Goal: Use online tool/utility: Utilize a website feature to perform a specific function

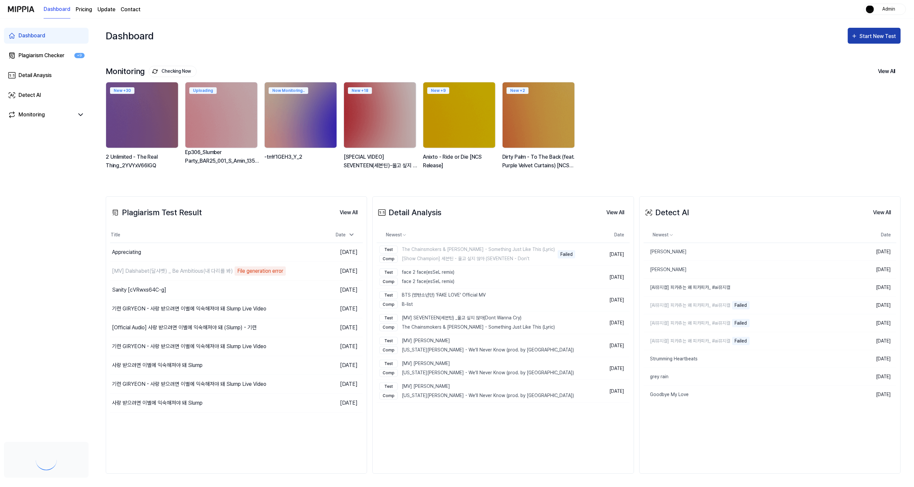
click at [858, 37] on icon "button" at bounding box center [854, 36] width 7 height 8
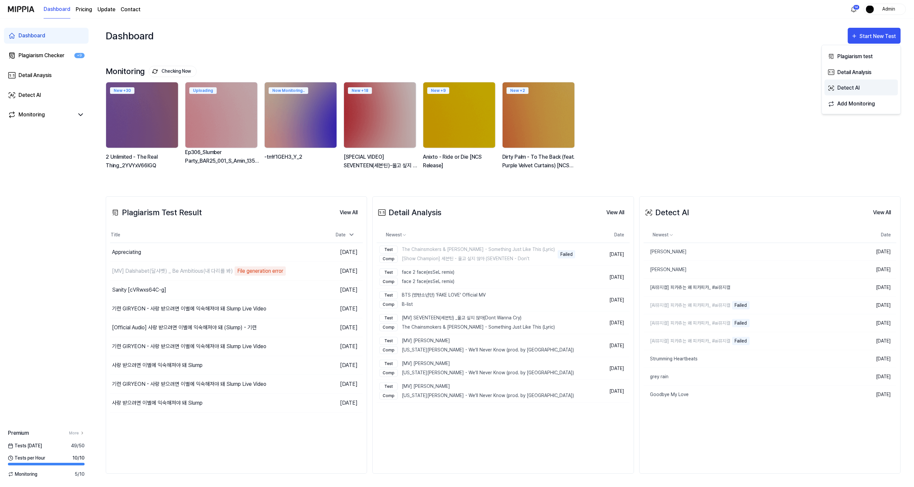
click at [864, 91] on div "Detect AI" at bounding box center [866, 88] width 58 height 9
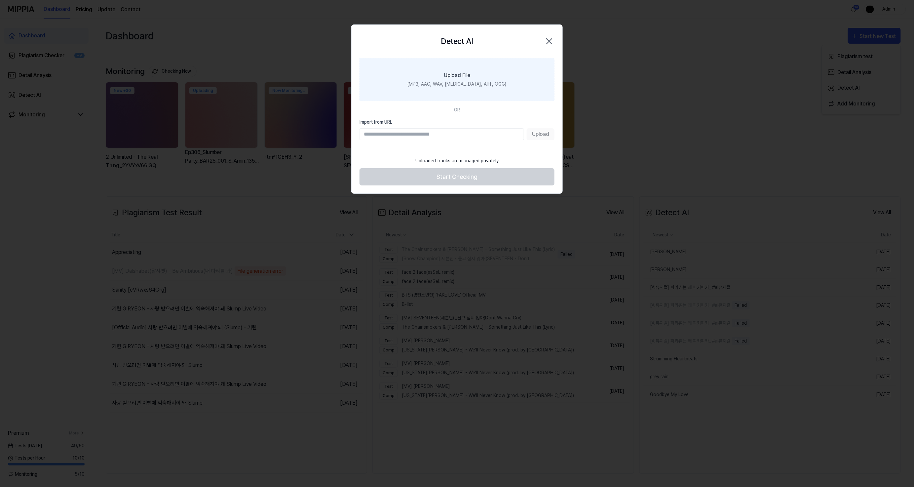
click at [523, 84] on label "Upload File (MP3, AAC, WAV, [MEDICAL_DATA], AIFF, OGG)" at bounding box center [457, 79] width 195 height 43
click at [0, 0] on input "Upload File (MP3, AAC, WAV, [MEDICAL_DATA], AIFF, OGG)" at bounding box center [0, 0] width 0 height 0
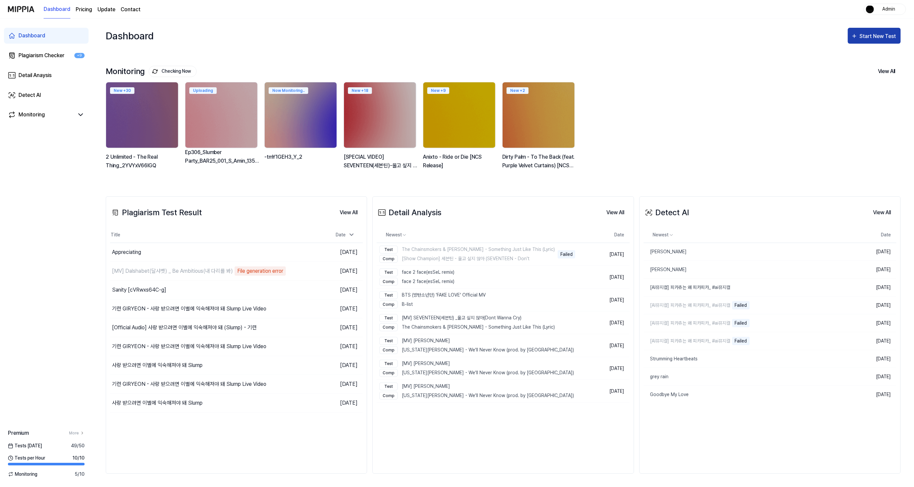
click at [868, 41] on button "Start New Test" at bounding box center [874, 36] width 53 height 16
click at [853, 90] on div "Detect AI" at bounding box center [866, 88] width 58 height 9
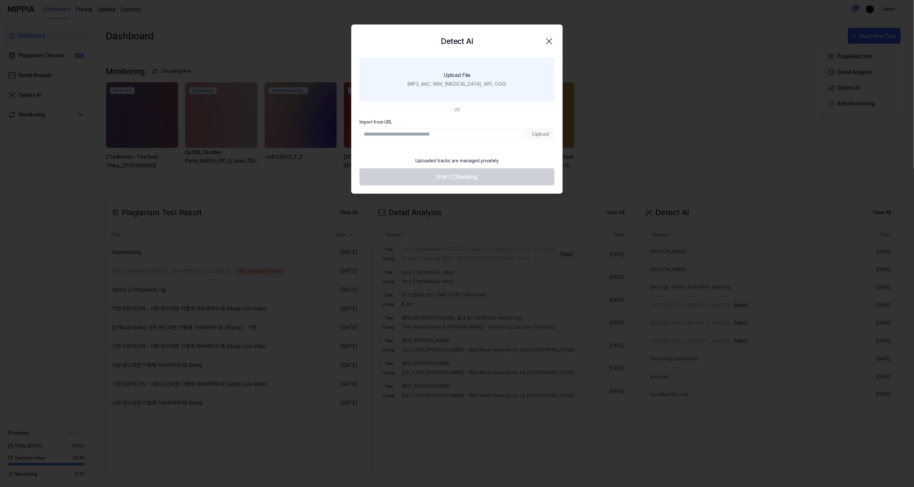
click at [470, 94] on label "Upload File (MP3, AAC, WAV, [MEDICAL_DATA], AIFF, OGG)" at bounding box center [457, 79] width 195 height 43
click at [0, 0] on input "Upload File (MP3, AAC, WAV, [MEDICAL_DATA], AIFF, OGG)" at bounding box center [0, 0] width 0 height 0
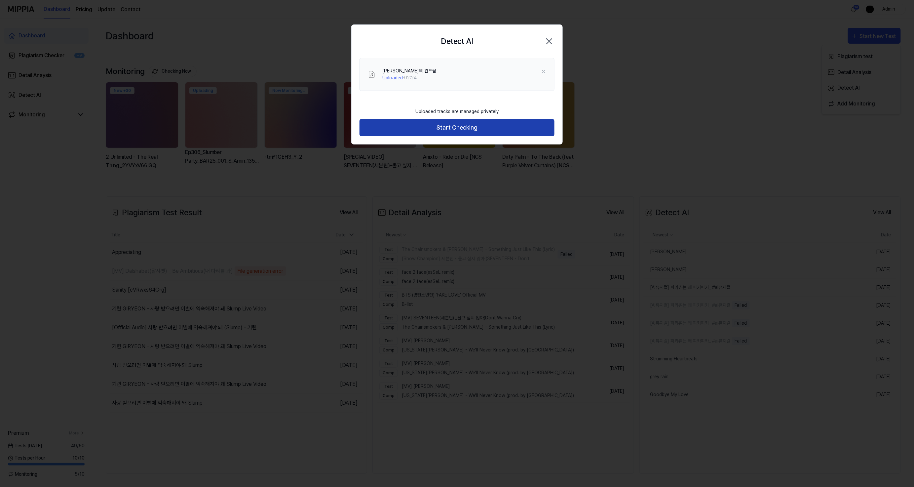
click at [494, 133] on button "Start Checking" at bounding box center [457, 128] width 195 height 18
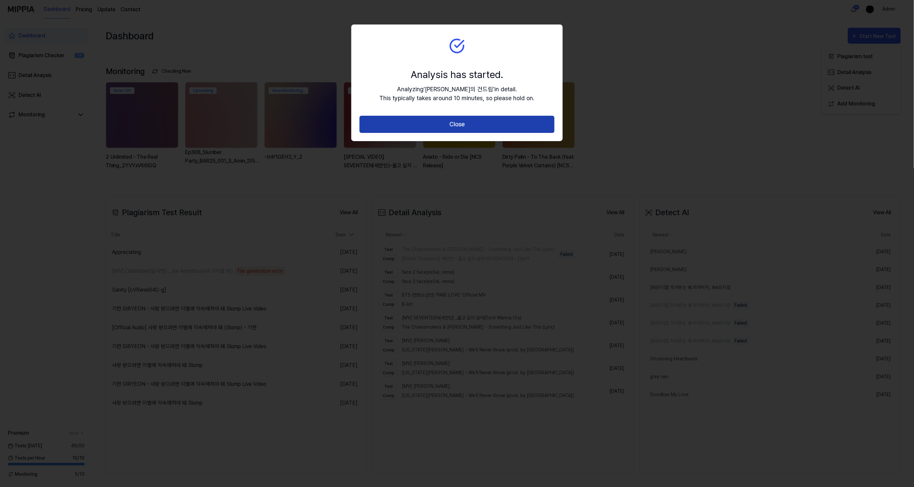
click at [496, 124] on button "Close" at bounding box center [457, 125] width 195 height 18
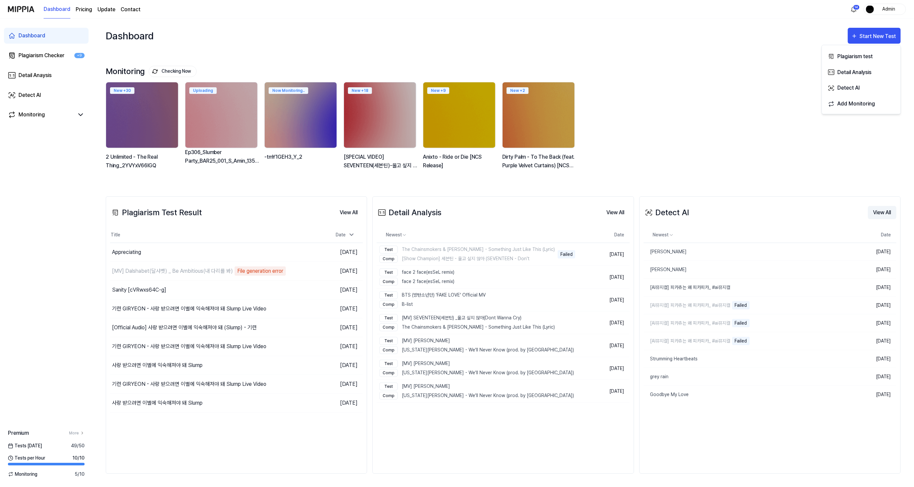
click at [883, 213] on button "View All" at bounding box center [882, 212] width 28 height 13
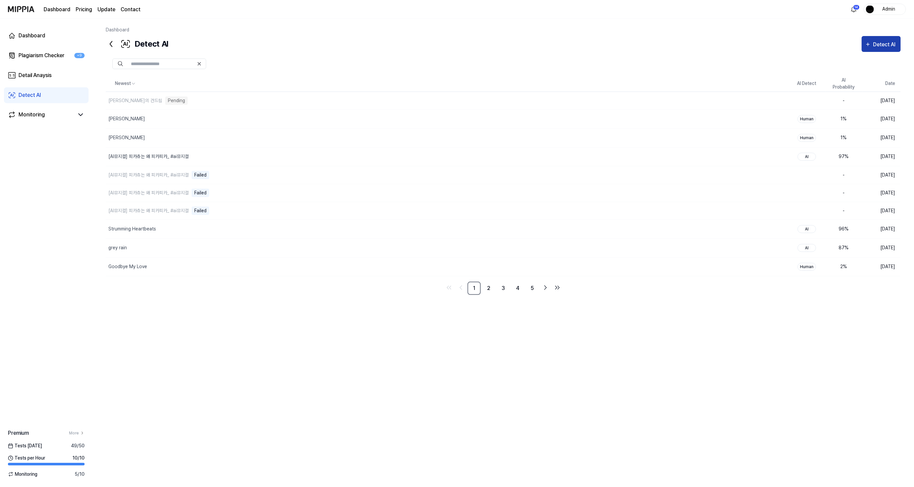
click at [882, 39] on button "Detect AI" at bounding box center [881, 44] width 39 height 16
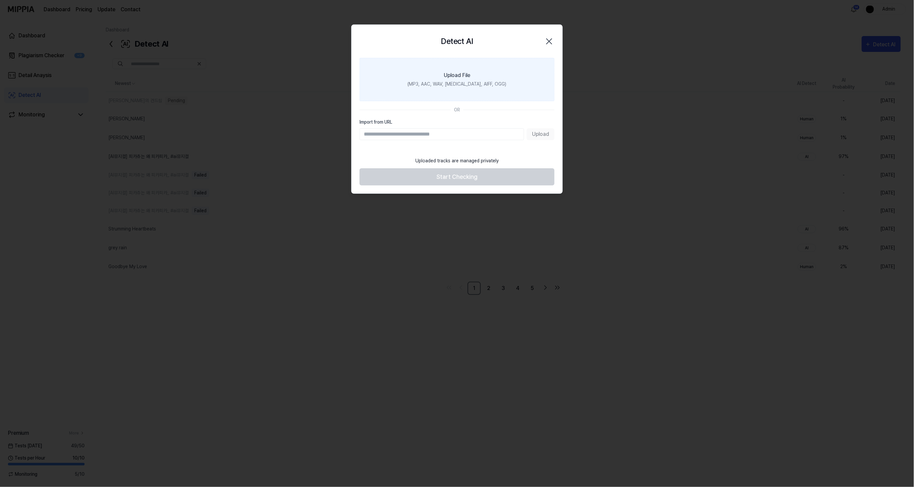
click at [475, 96] on label "Upload File (MP3, AAC, WAV, [MEDICAL_DATA], AIFF, OGG)" at bounding box center [457, 79] width 195 height 43
click at [0, 0] on input "Upload File (MP3, AAC, WAV, [MEDICAL_DATA], AIFF, OGG)" at bounding box center [0, 0] width 0 height 0
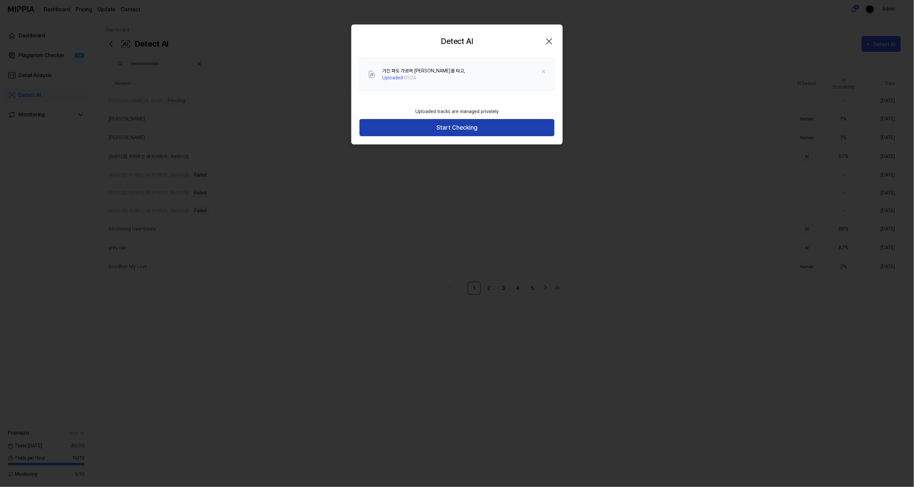
click at [493, 131] on button "Start Checking" at bounding box center [457, 128] width 195 height 18
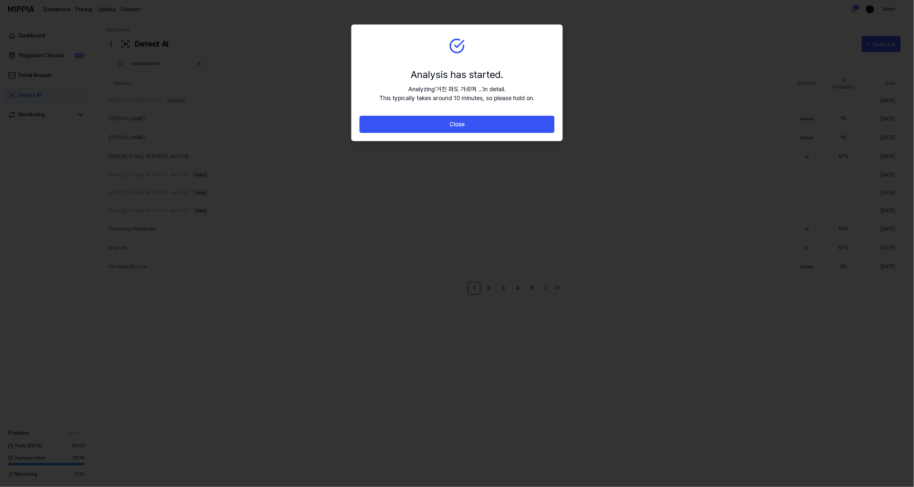
click at [479, 138] on div "Close" at bounding box center [457, 128] width 211 height 25
click at [483, 124] on button "Close" at bounding box center [457, 125] width 195 height 18
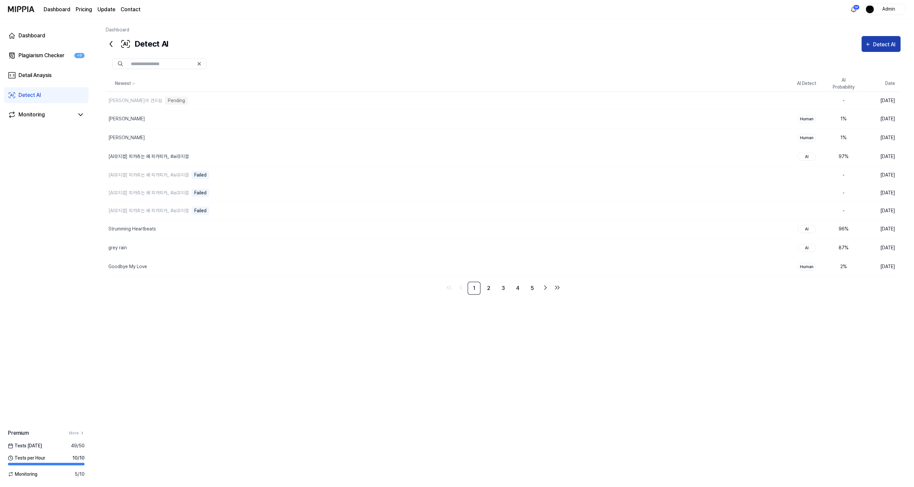
click at [866, 44] on icon "button" at bounding box center [868, 44] width 6 height 8
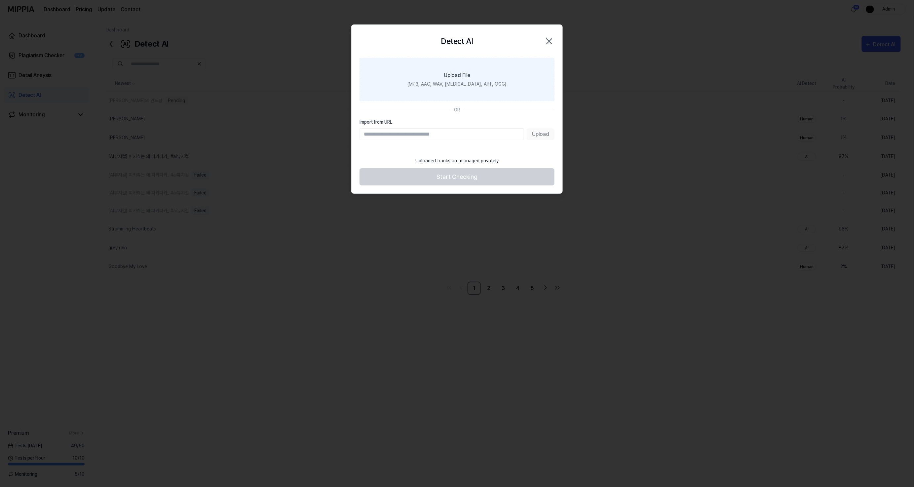
click at [444, 85] on div "(MP3, AAC, WAV, [MEDICAL_DATA], AIFF, OGG)" at bounding box center [457, 84] width 99 height 7
click at [0, 0] on input "Upload File (MP3, AAC, WAV, [MEDICAL_DATA], AIFF, OGG)" at bounding box center [0, 0] width 0 height 0
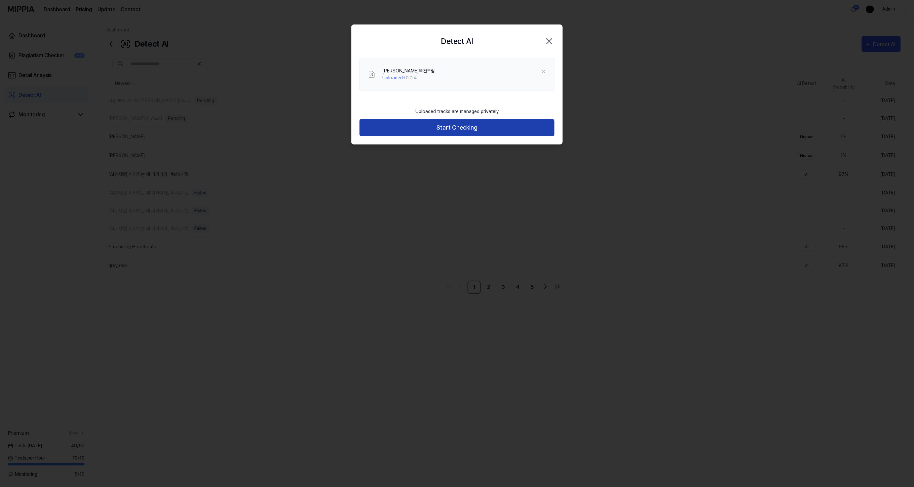
click at [467, 127] on button "Start Checking" at bounding box center [457, 128] width 195 height 18
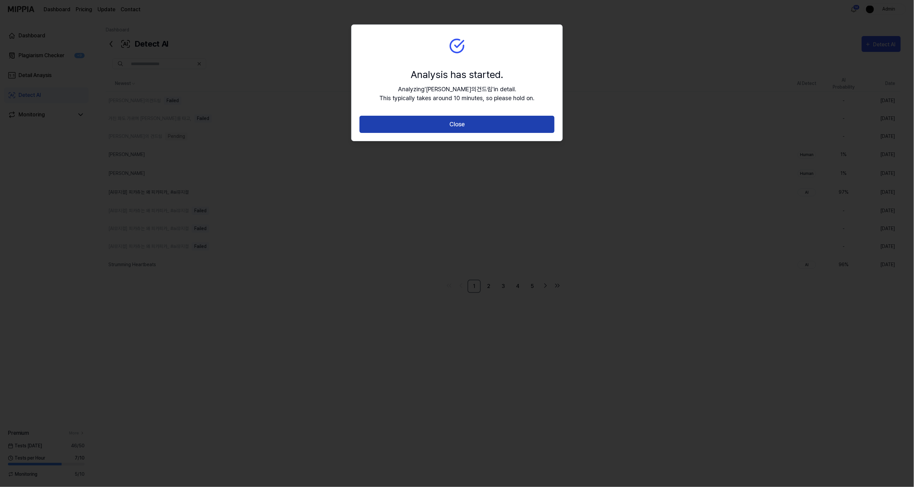
click at [493, 120] on button "Close" at bounding box center [457, 125] width 195 height 18
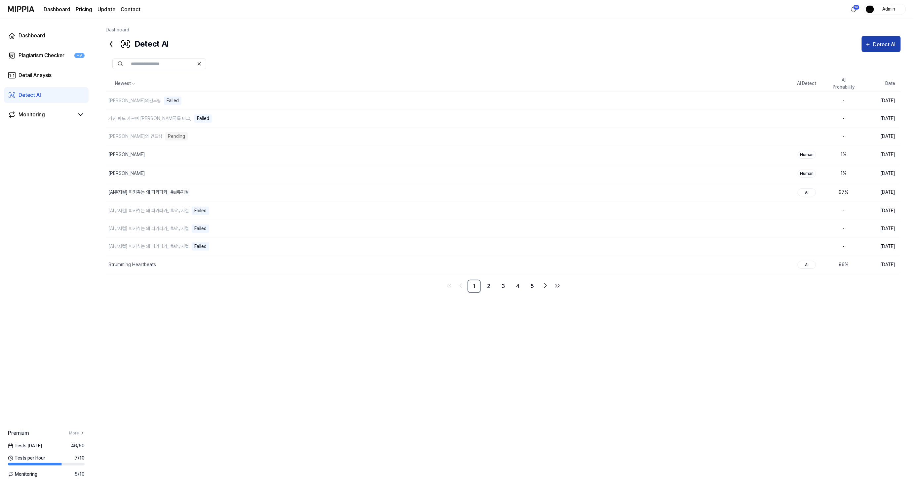
click at [884, 42] on div "Detect AI" at bounding box center [885, 44] width 24 height 9
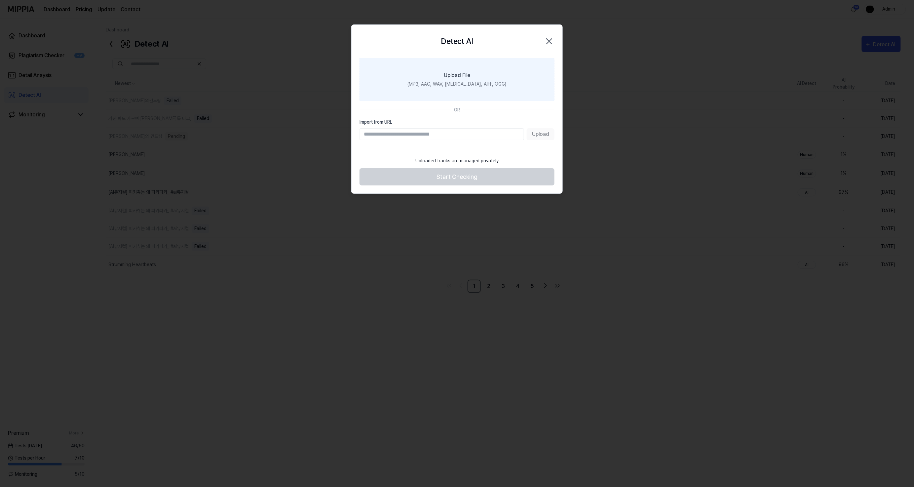
click at [440, 89] on label "Upload File (MP3, AAC, WAV, [MEDICAL_DATA], AIFF, OGG)" at bounding box center [457, 79] width 195 height 43
click at [0, 0] on input "Upload File (MP3, AAC, WAV, [MEDICAL_DATA], AIFF, OGG)" at bounding box center [0, 0] width 0 height 0
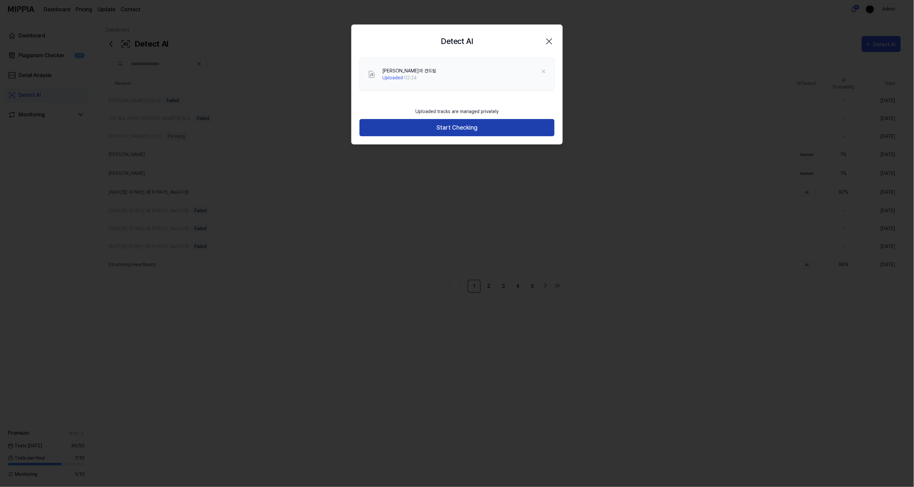
click at [486, 127] on button "Start Checking" at bounding box center [457, 128] width 195 height 18
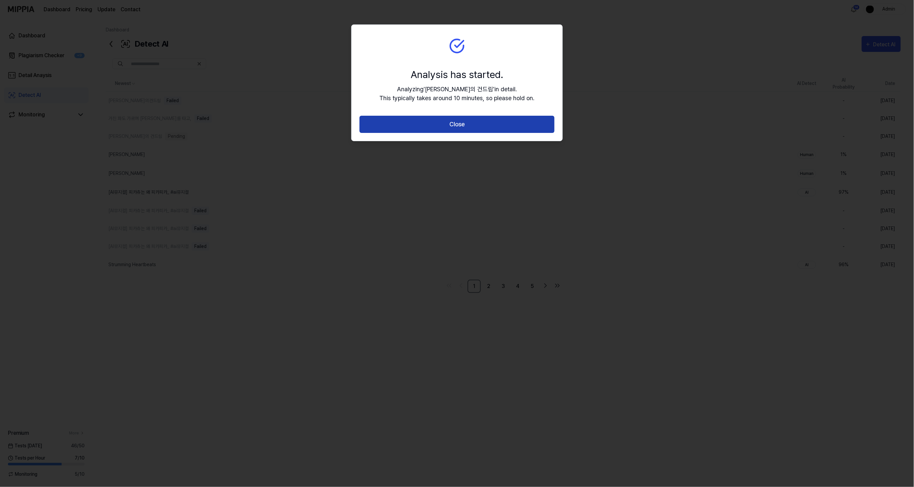
click at [486, 127] on button "Close" at bounding box center [457, 125] width 195 height 18
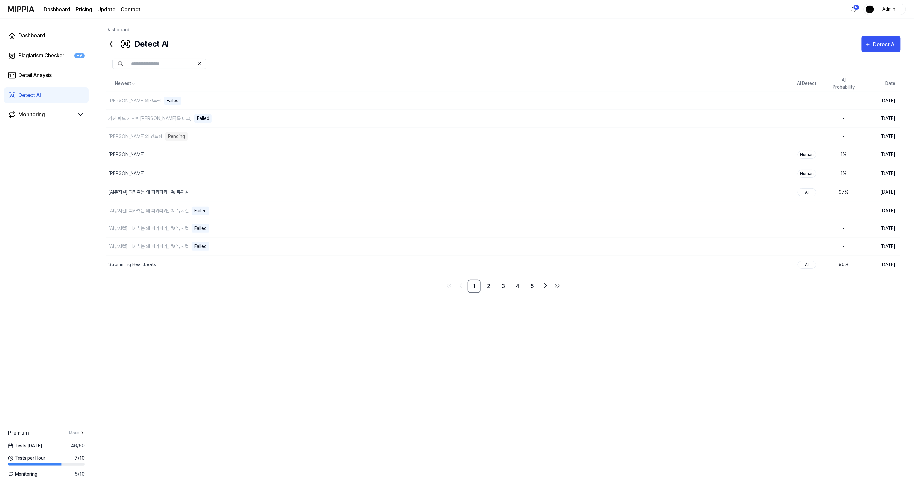
click at [884, 53] on div at bounding box center [503, 64] width 795 height 24
click at [883, 49] on button "Detect AI" at bounding box center [881, 44] width 39 height 16
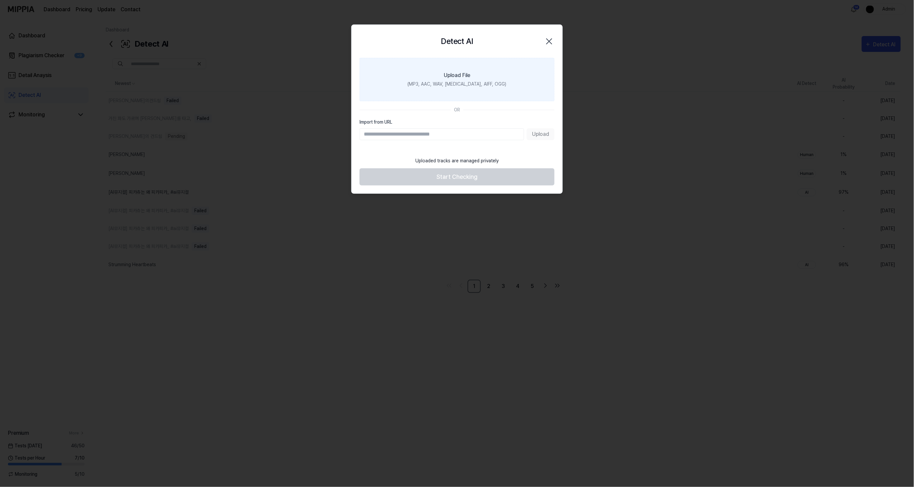
click at [499, 85] on label "Upload File (MP3, AAC, WAV, [MEDICAL_DATA], AIFF, OGG)" at bounding box center [457, 79] width 195 height 43
click at [0, 0] on input "Upload File (MP3, AAC, WAV, [MEDICAL_DATA], AIFF, OGG)" at bounding box center [0, 0] width 0 height 0
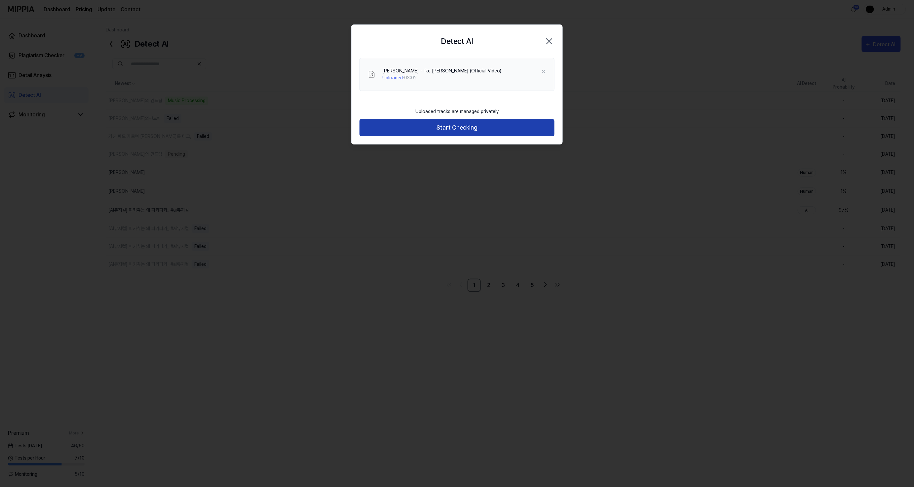
click at [475, 126] on button "Start Checking" at bounding box center [457, 128] width 195 height 18
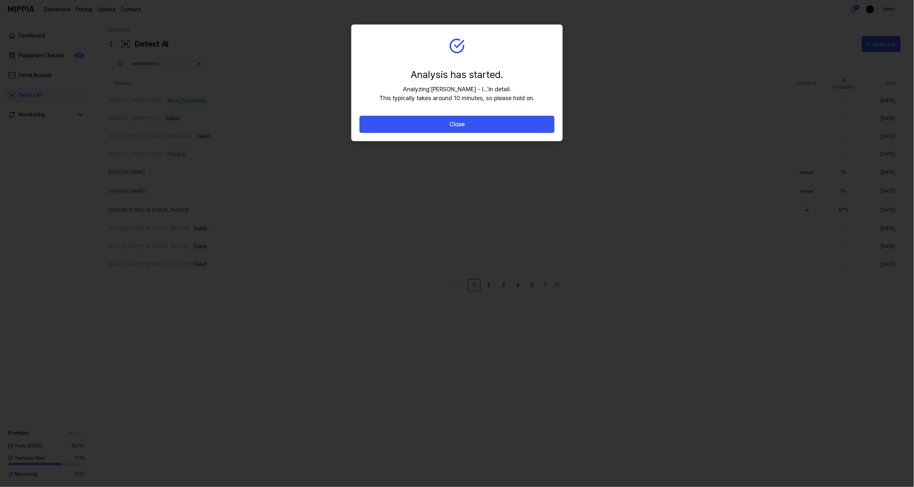
click at [475, 126] on button "Close" at bounding box center [457, 125] width 195 height 18
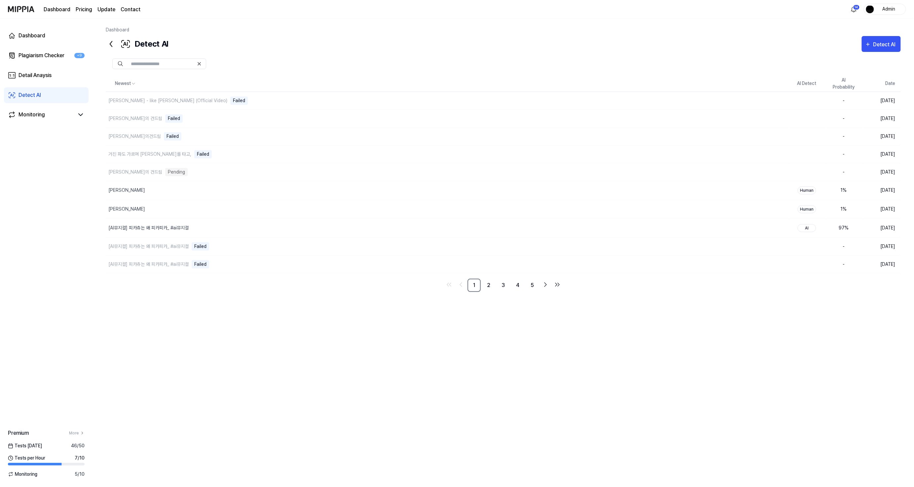
click at [898, 55] on div at bounding box center [503, 64] width 795 height 24
click at [888, 42] on div "Detect AI" at bounding box center [885, 44] width 24 height 9
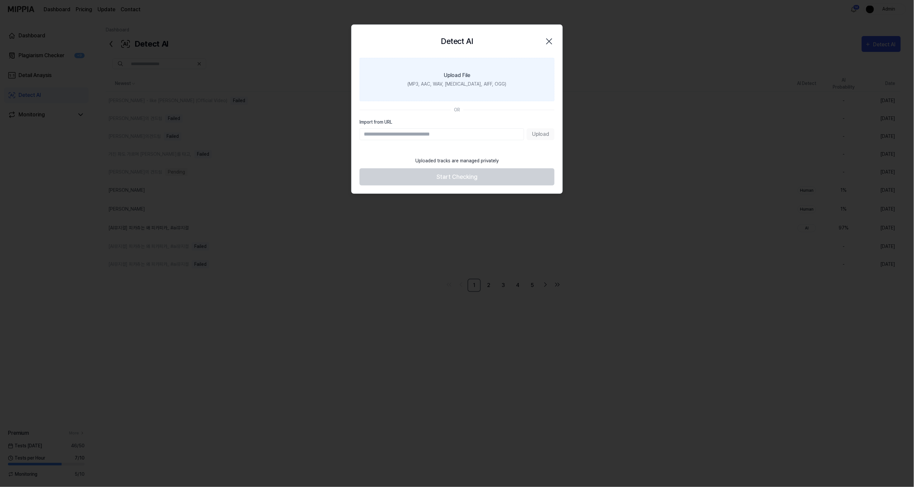
click at [442, 98] on label "Upload File (MP3, AAC, WAV, [MEDICAL_DATA], AIFF, OGG)" at bounding box center [457, 79] width 195 height 43
click at [0, 0] on input "Upload File (MP3, AAC, WAV, [MEDICAL_DATA], AIFF, OGG)" at bounding box center [0, 0] width 0 height 0
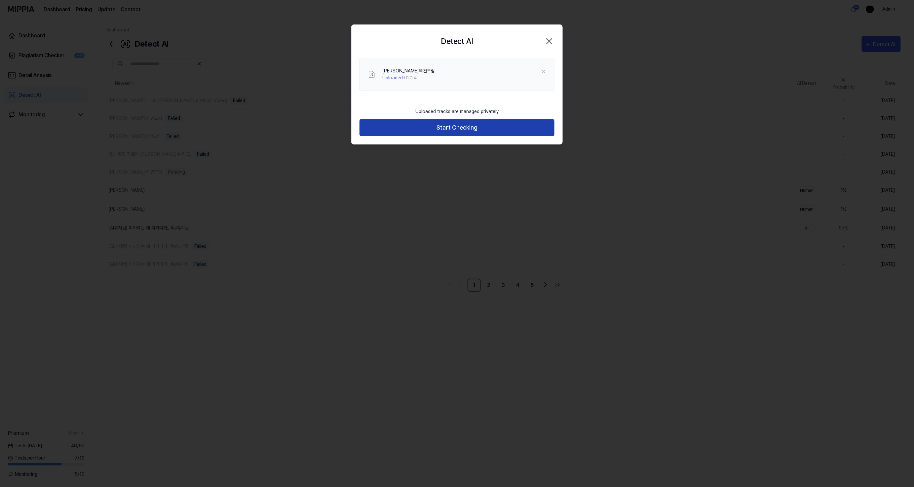
click at [490, 130] on button "Start Checking" at bounding box center [457, 128] width 195 height 18
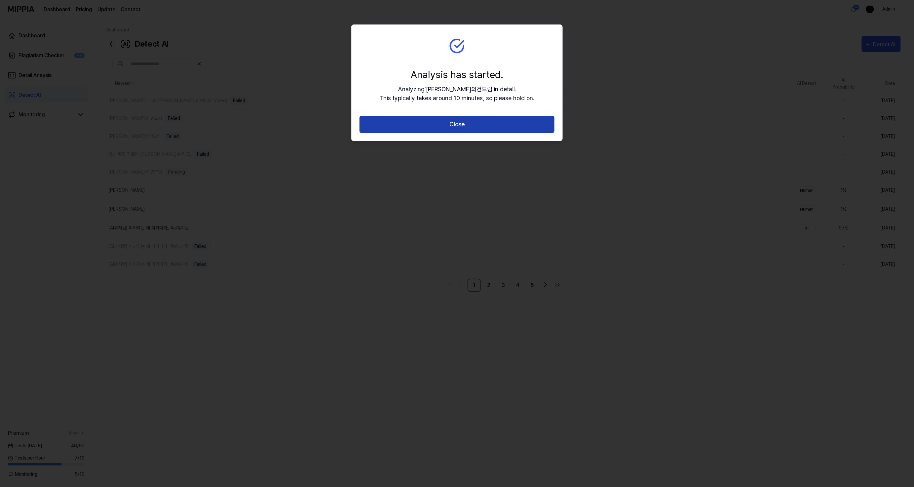
click at [490, 130] on button "Close" at bounding box center [457, 125] width 195 height 18
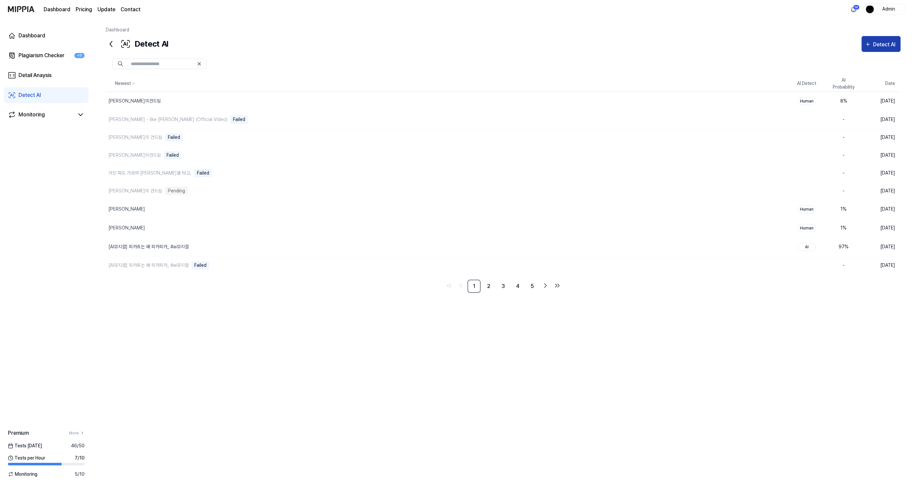
click at [884, 44] on div "Detect AI" at bounding box center [885, 44] width 24 height 9
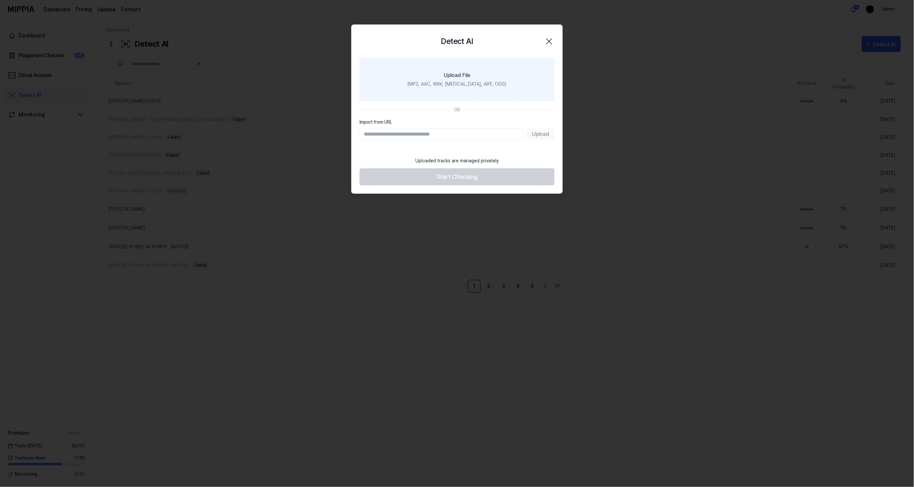
click at [433, 70] on label "Upload File (MP3, AAC, WAV, [MEDICAL_DATA], AIFF, OGG)" at bounding box center [457, 79] width 195 height 43
click at [0, 0] on input "Upload File (MP3, AAC, WAV, [MEDICAL_DATA], AIFF, OGG)" at bounding box center [0, 0] width 0 height 0
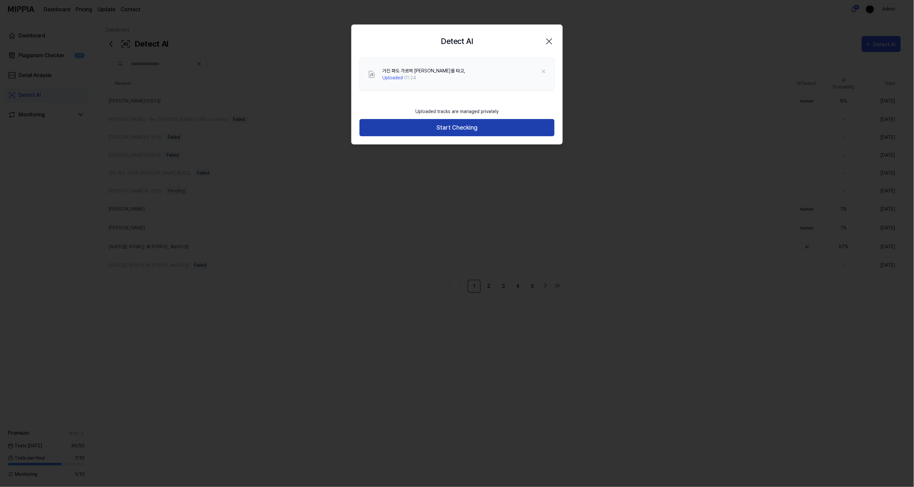
click at [476, 126] on button "Start Checking" at bounding box center [457, 128] width 195 height 18
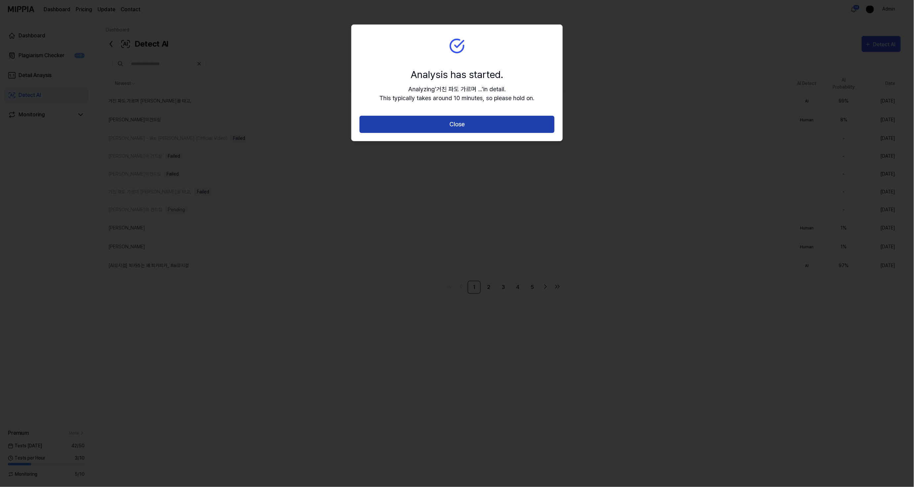
click at [508, 116] on button "Close" at bounding box center [457, 125] width 195 height 18
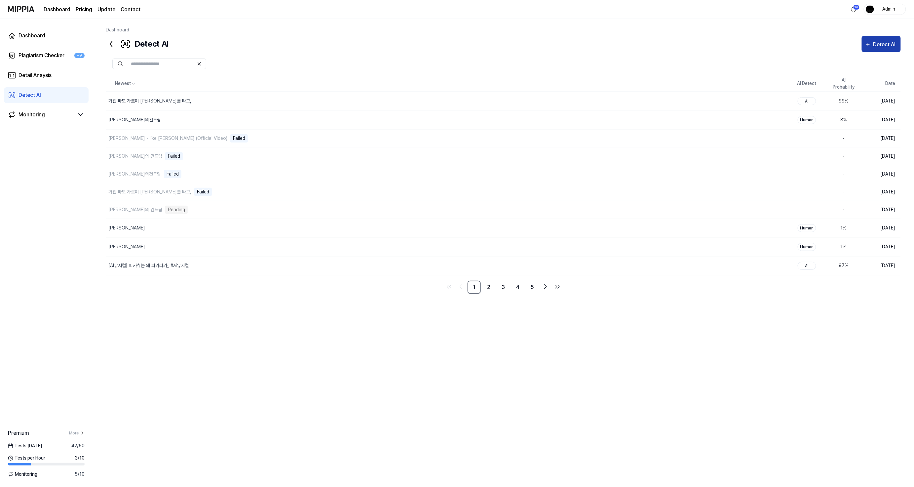
click at [870, 51] on button "Detect AI" at bounding box center [881, 44] width 39 height 16
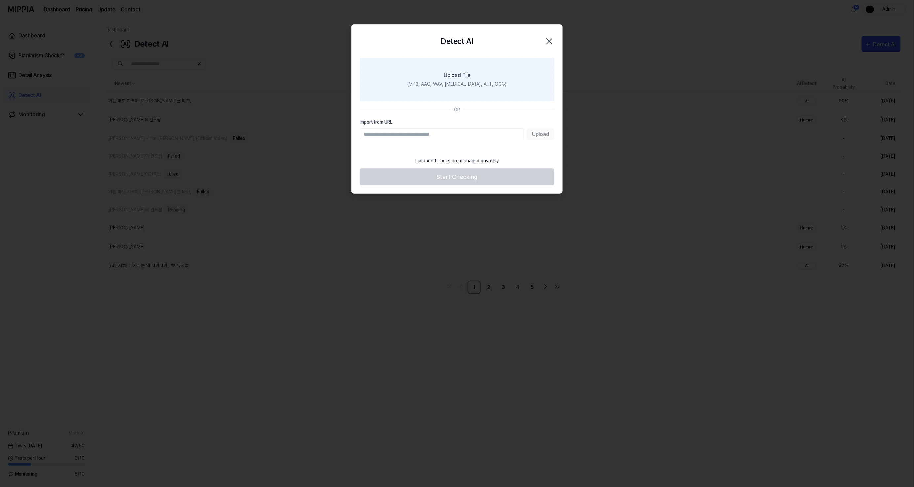
click at [463, 97] on label "Upload File (MP3, AAC, WAV, [MEDICAL_DATA], AIFF, OGG)" at bounding box center [457, 79] width 195 height 43
click at [0, 0] on input "Upload File (MP3, AAC, WAV, [MEDICAL_DATA], AIFF, OGG)" at bounding box center [0, 0] width 0 height 0
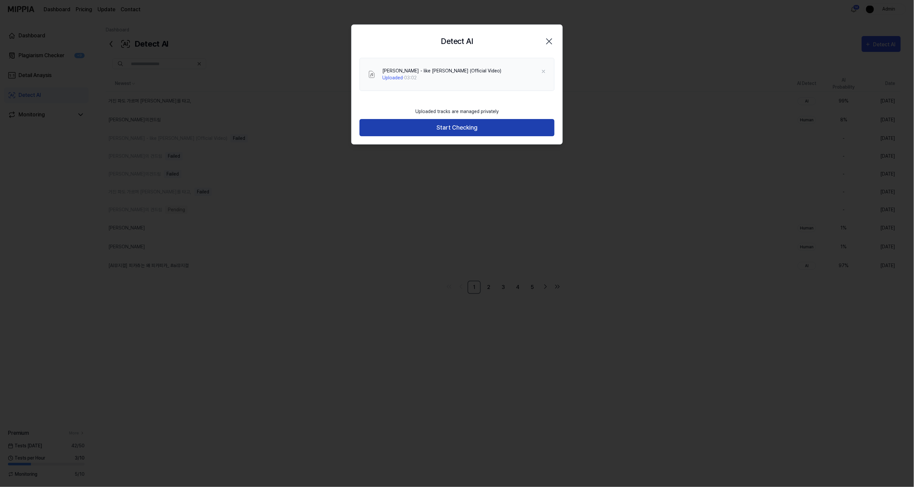
click at [483, 129] on button "Start Checking" at bounding box center [457, 128] width 195 height 18
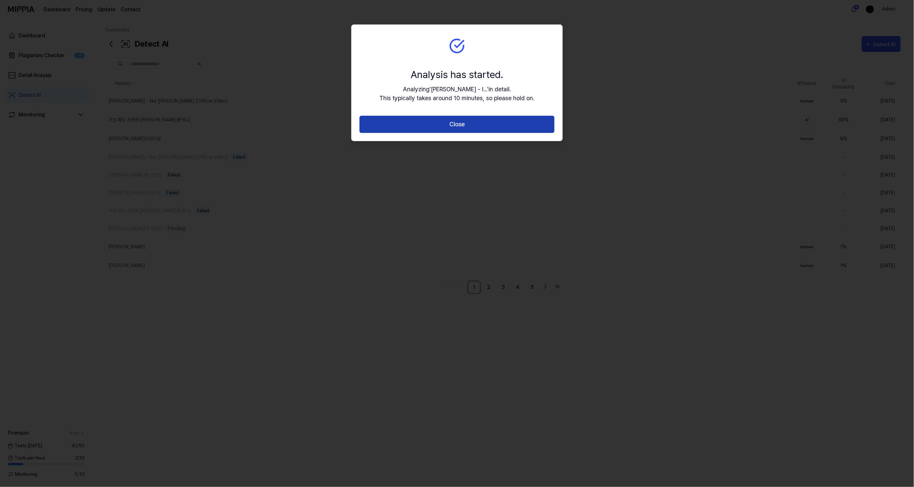
click at [475, 132] on button "Close" at bounding box center [457, 125] width 195 height 18
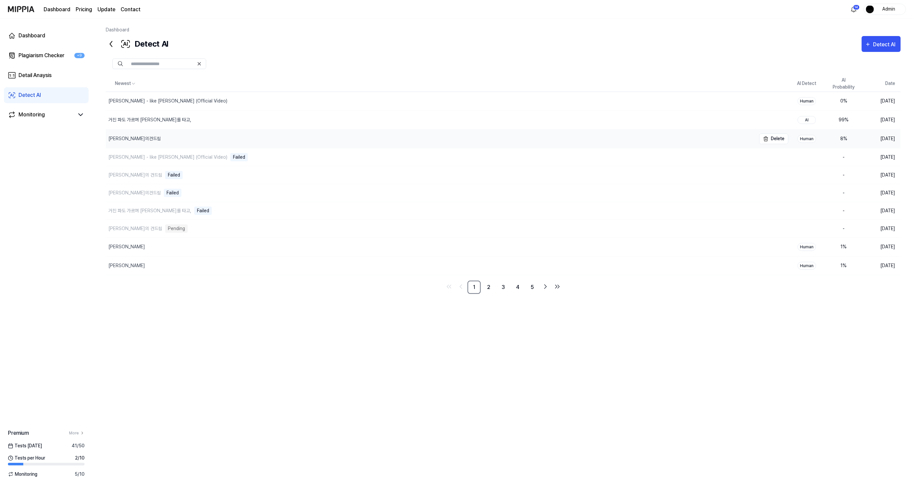
click at [117, 134] on div "신창섭의건드림" at bounding box center [431, 139] width 650 height 19
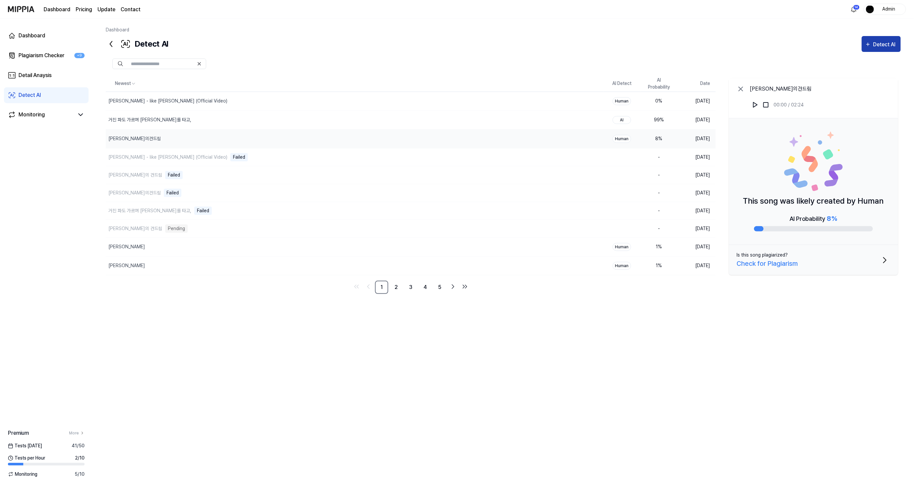
click at [863, 44] on button "Detect AI" at bounding box center [881, 44] width 39 height 16
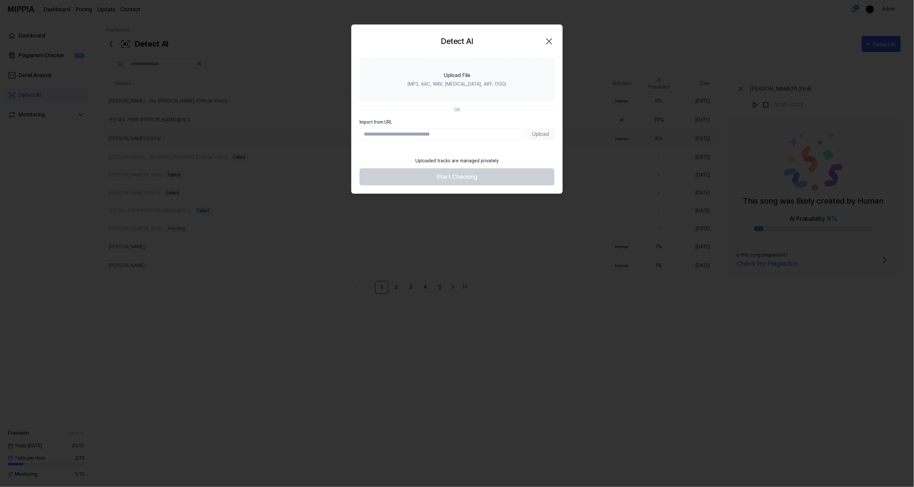
click at [547, 40] on icon "button" at bounding box center [549, 41] width 11 height 11
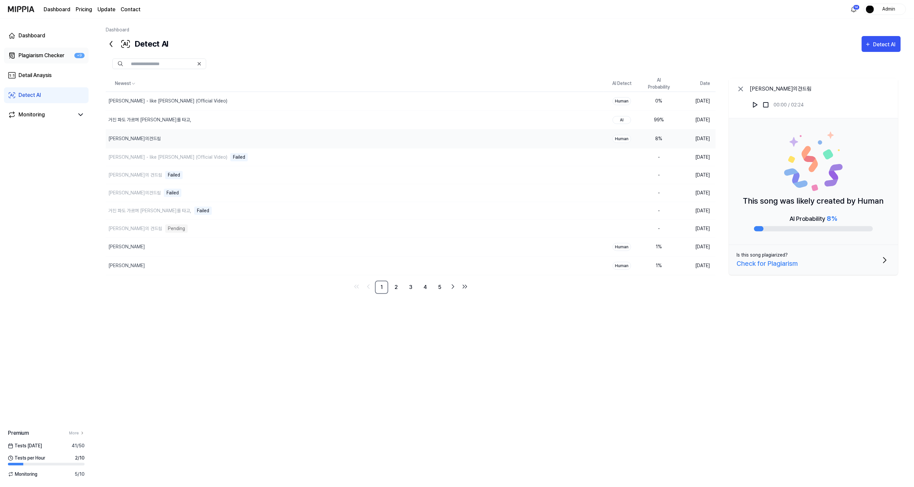
click at [53, 55] on div "Plagiarism Checker" at bounding box center [42, 56] width 46 height 8
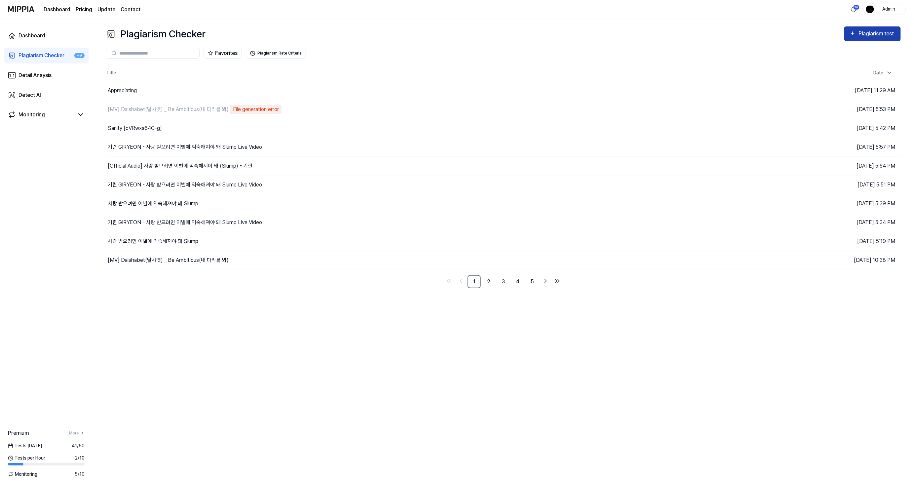
click at [861, 34] on div "Plagiarism test" at bounding box center [877, 33] width 37 height 9
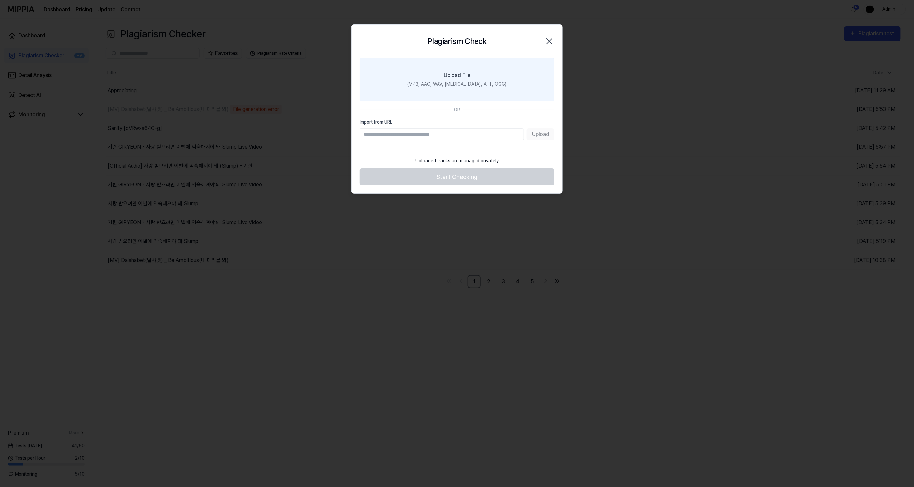
click at [472, 89] on label "Upload File (MP3, AAC, WAV, [MEDICAL_DATA], AIFF, OGG)" at bounding box center [457, 79] width 195 height 43
click at [0, 0] on input "Upload File (MP3, AAC, WAV, [MEDICAL_DATA], AIFF, OGG)" at bounding box center [0, 0] width 0 height 0
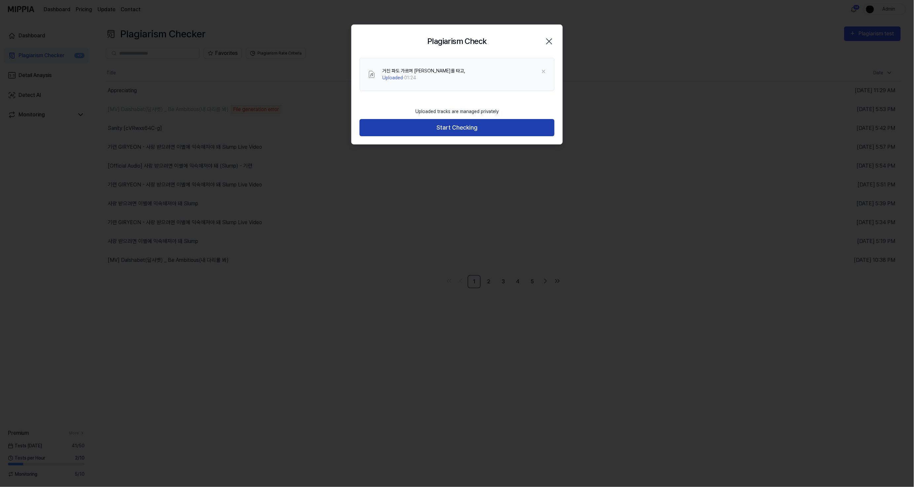
click at [473, 136] on button "Start Checking" at bounding box center [457, 128] width 195 height 18
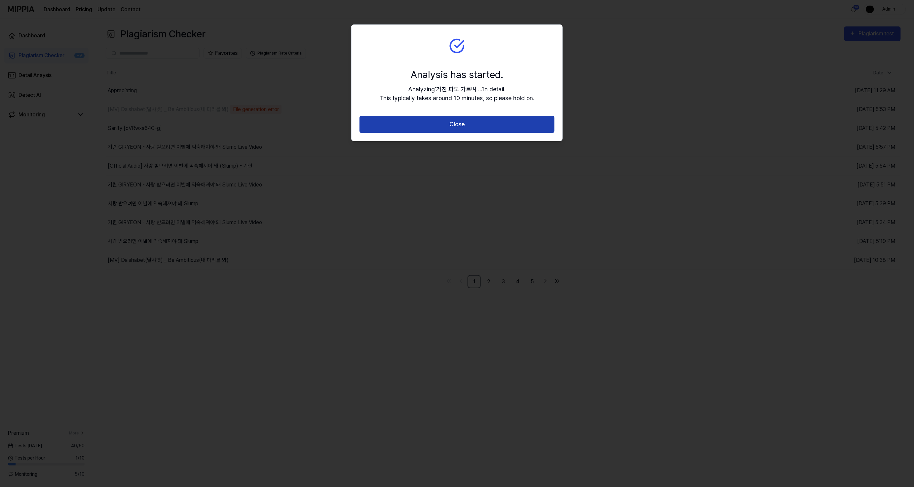
click at [480, 129] on button "Close" at bounding box center [457, 125] width 195 height 18
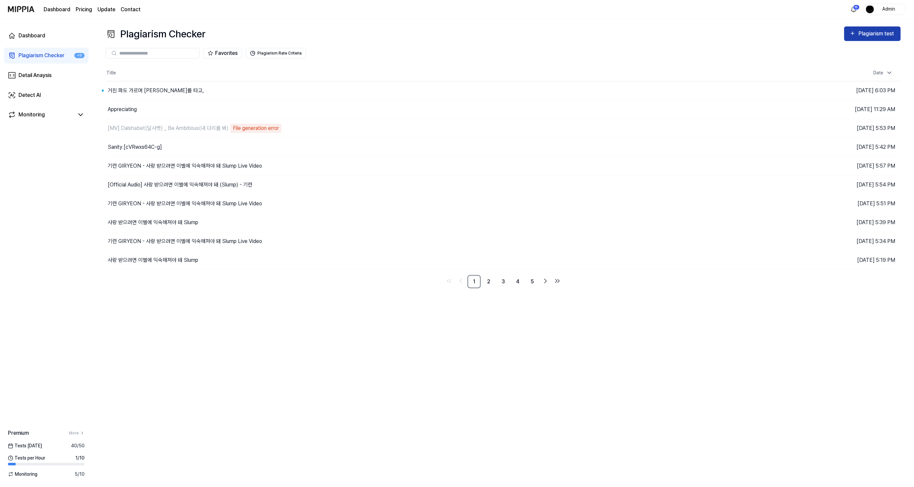
click at [850, 26] on button "Plagiarism test" at bounding box center [872, 33] width 57 height 15
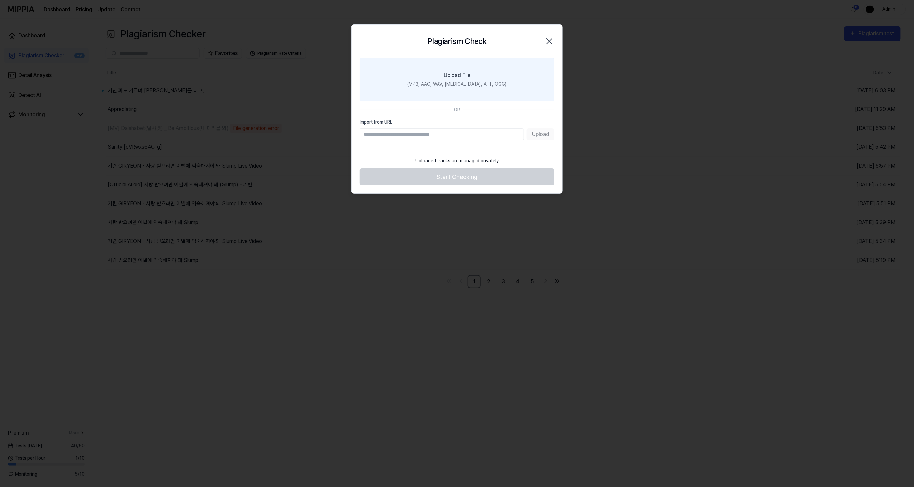
click at [491, 90] on label "Upload File (MP3, AAC, WAV, [MEDICAL_DATA], AIFF, OGG)" at bounding box center [457, 79] width 195 height 43
click at [0, 0] on input "Upload File (MP3, AAC, WAV, [MEDICAL_DATA], AIFF, OGG)" at bounding box center [0, 0] width 0 height 0
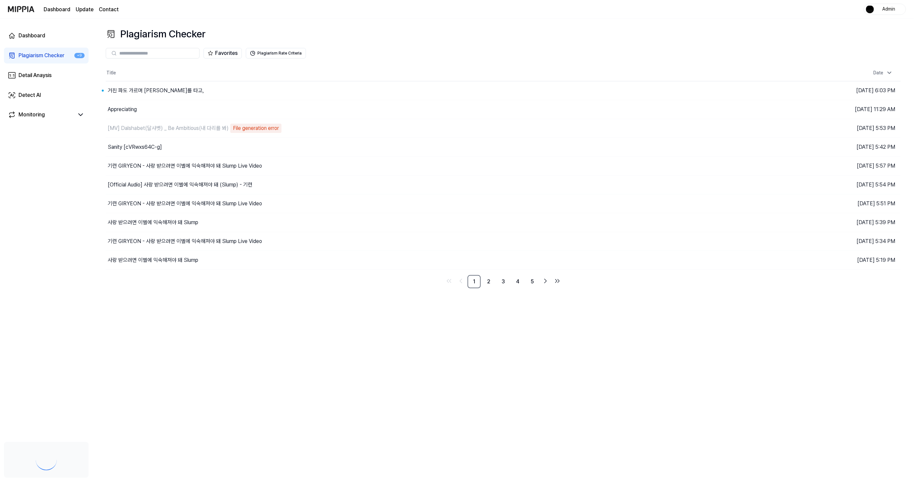
drag, startPoint x: 0, startPoint y: 0, endPoint x: 53, endPoint y: 57, distance: 77.4
click at [53, 57] on div "Plagiarism Checker" at bounding box center [42, 56] width 46 height 8
click at [863, 33] on div "Plagiarism test" at bounding box center [877, 33] width 37 height 9
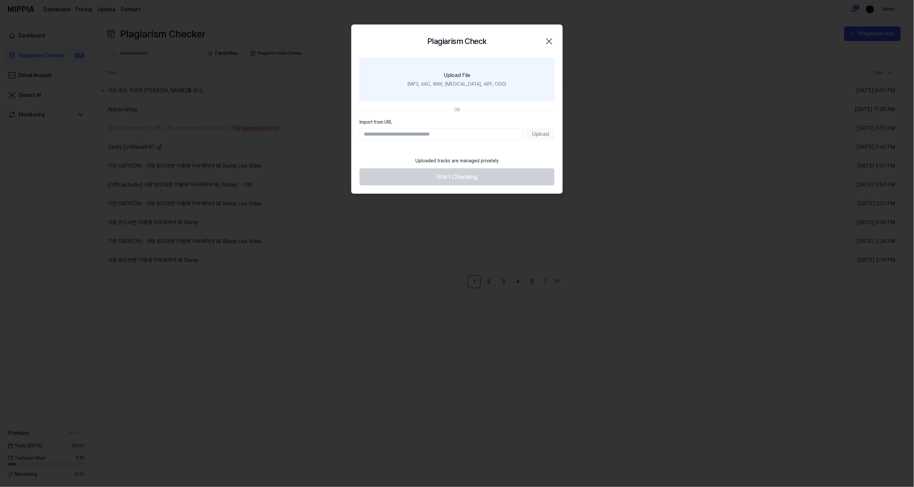
click at [498, 100] on label "Upload File (MP3, AAC, WAV, [MEDICAL_DATA], AIFF, OGG)" at bounding box center [457, 79] width 195 height 43
click at [0, 0] on input "Upload File (MP3, AAC, WAV, [MEDICAL_DATA], AIFF, OGG)" at bounding box center [0, 0] width 0 height 0
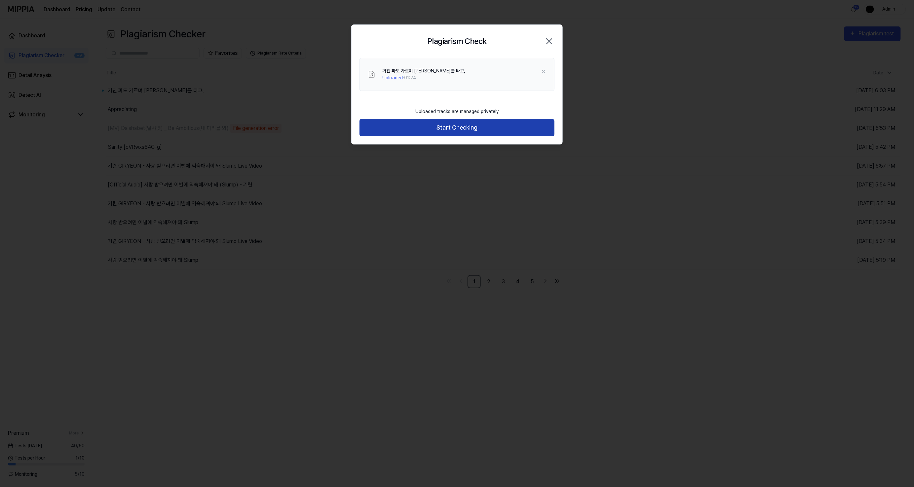
click at [483, 130] on button "Start Checking" at bounding box center [457, 128] width 195 height 18
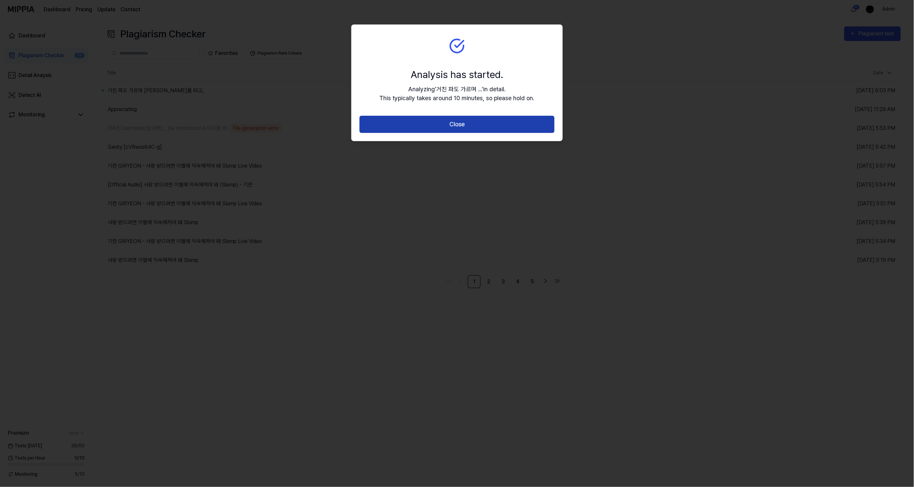
click at [518, 128] on button "Close" at bounding box center [457, 125] width 195 height 18
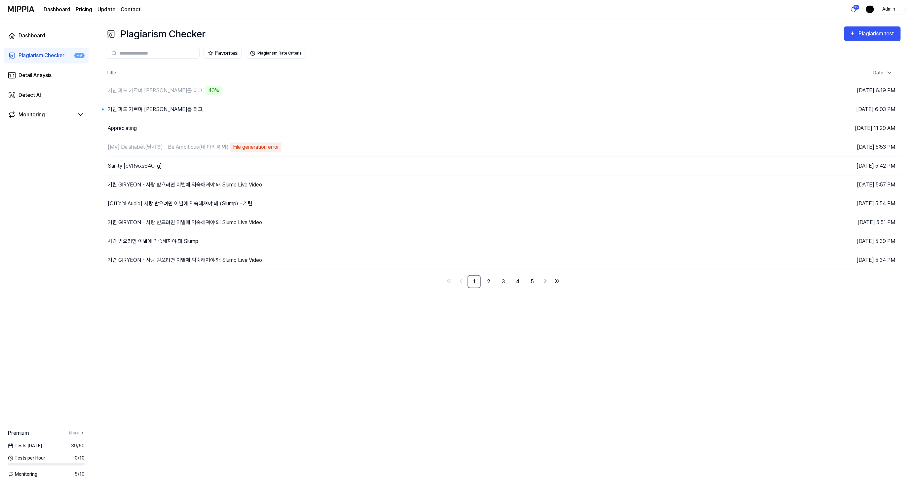
click at [406, 329] on div "Plagiarism Checker Plagiarism test Plagiarism Checker Detail Analysis Detect AI…" at bounding box center [504, 253] width 822 height 468
